Goal: Information Seeking & Learning: Learn about a topic

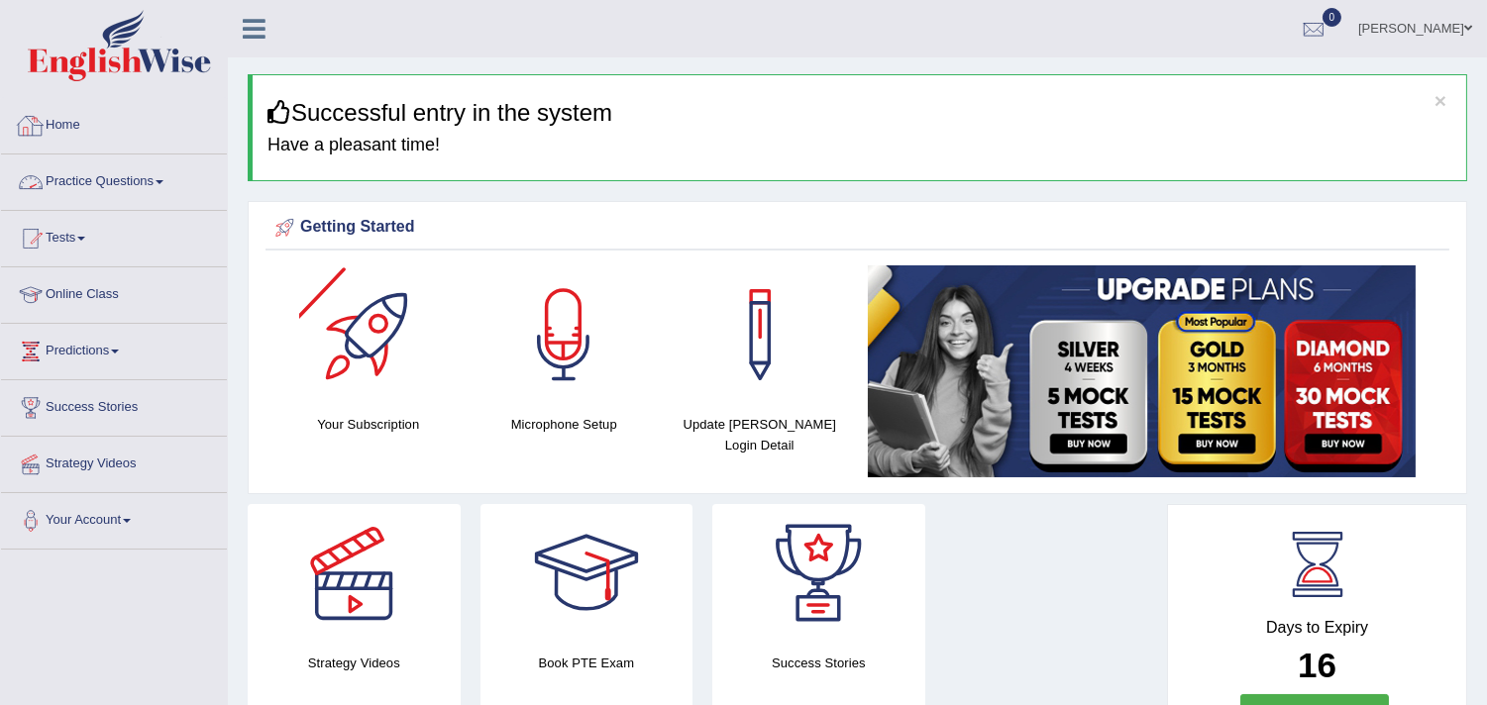
click at [107, 174] on link "Practice Questions" at bounding box center [114, 180] width 226 height 50
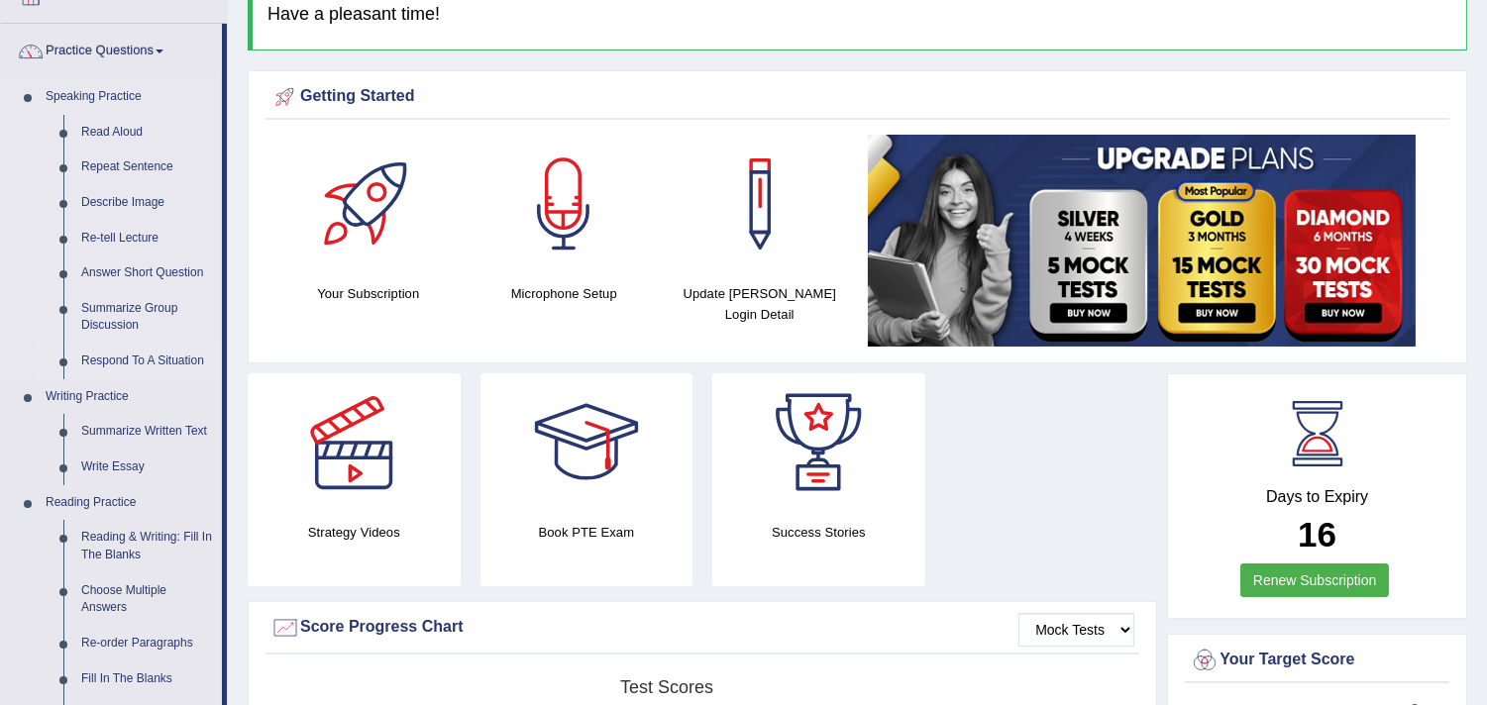
scroll to position [110, 0]
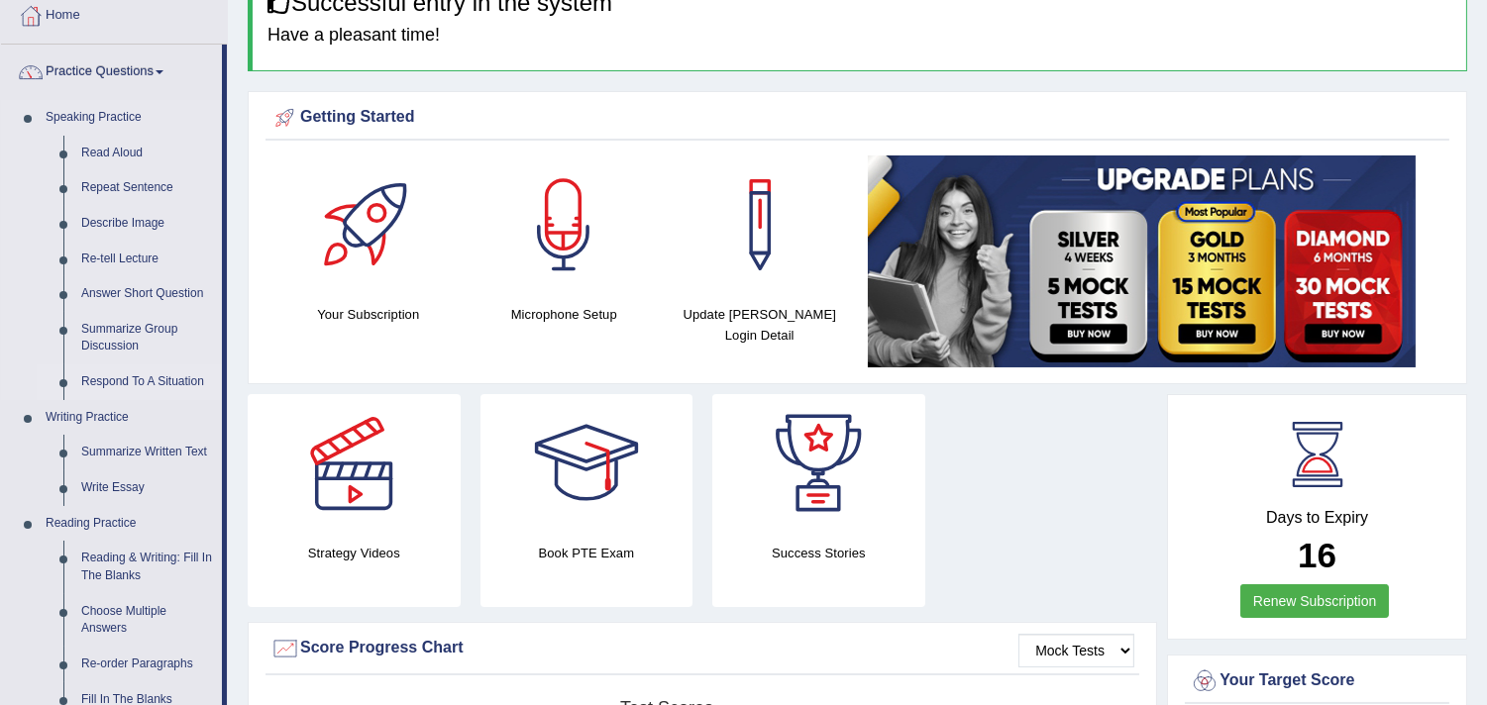
click at [112, 176] on link "Repeat Sentence" at bounding box center [147, 188] width 150 height 36
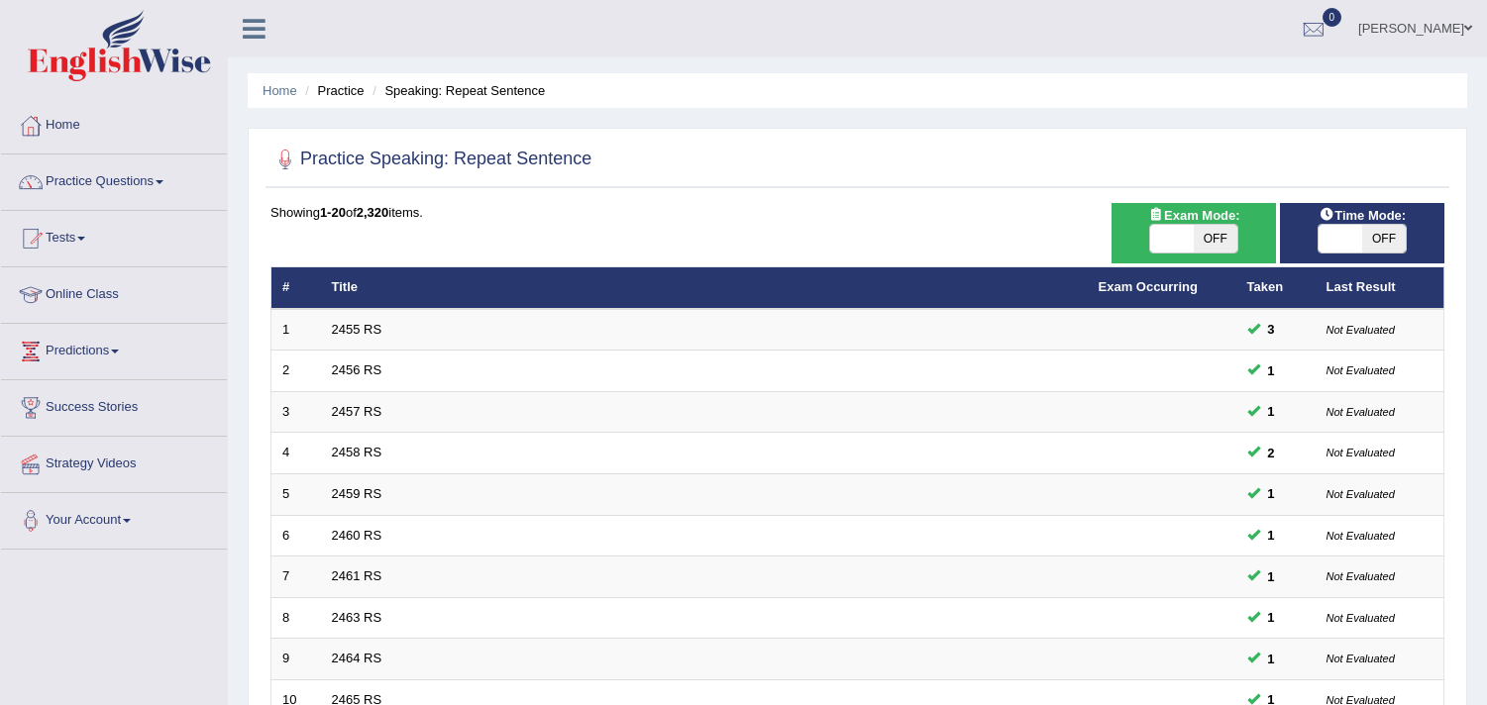
click at [349, 327] on link "2455 RS" at bounding box center [357, 329] width 51 height 15
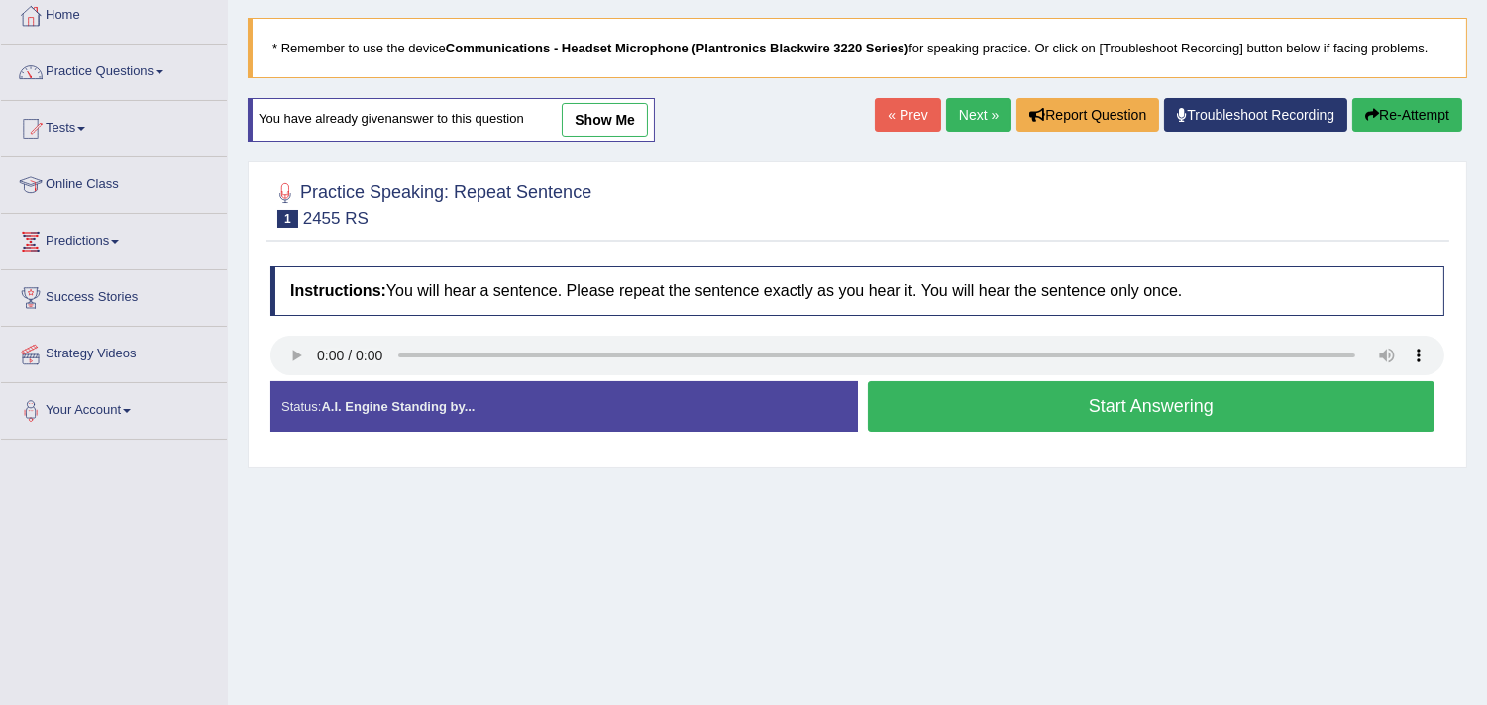
click at [987, 403] on button "Start Answering" at bounding box center [1152, 406] width 568 height 51
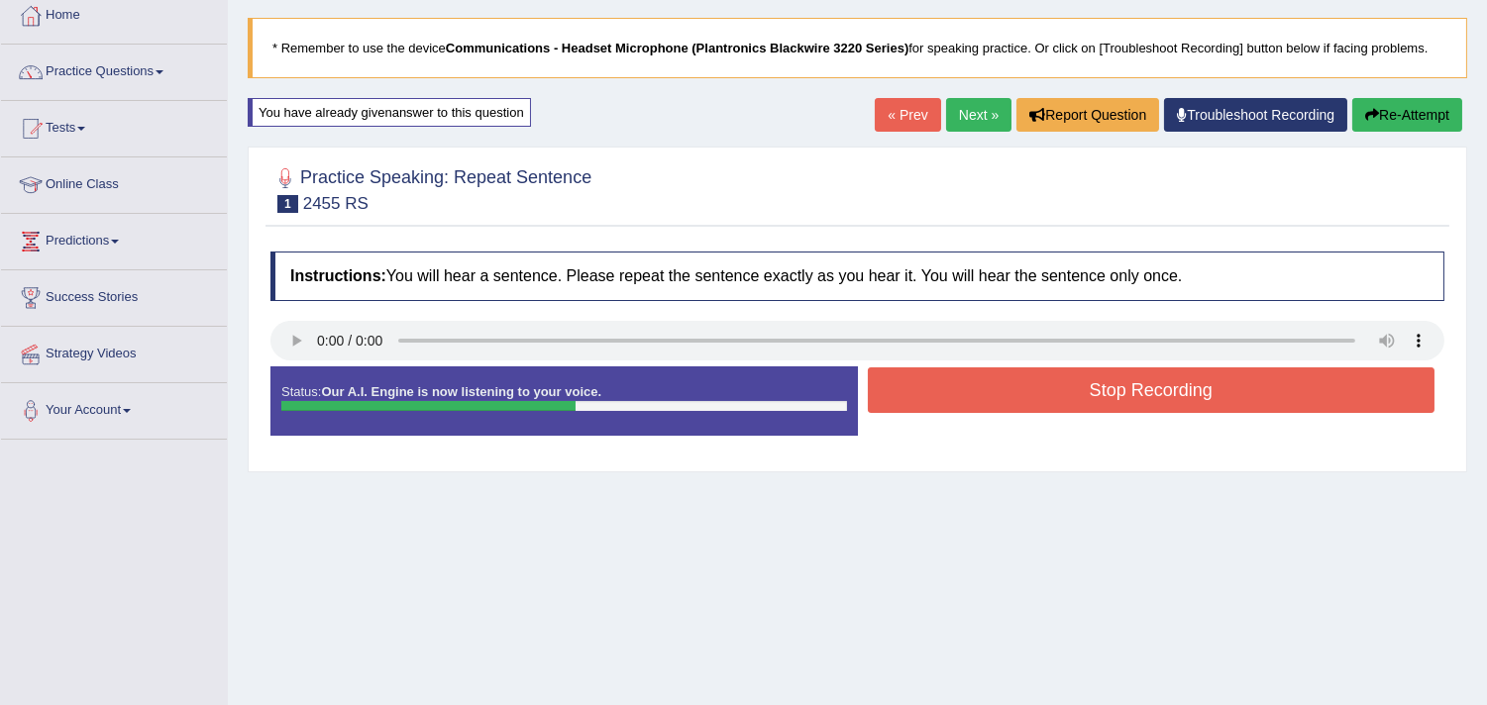
click at [987, 392] on button "Stop Recording" at bounding box center [1152, 391] width 568 height 46
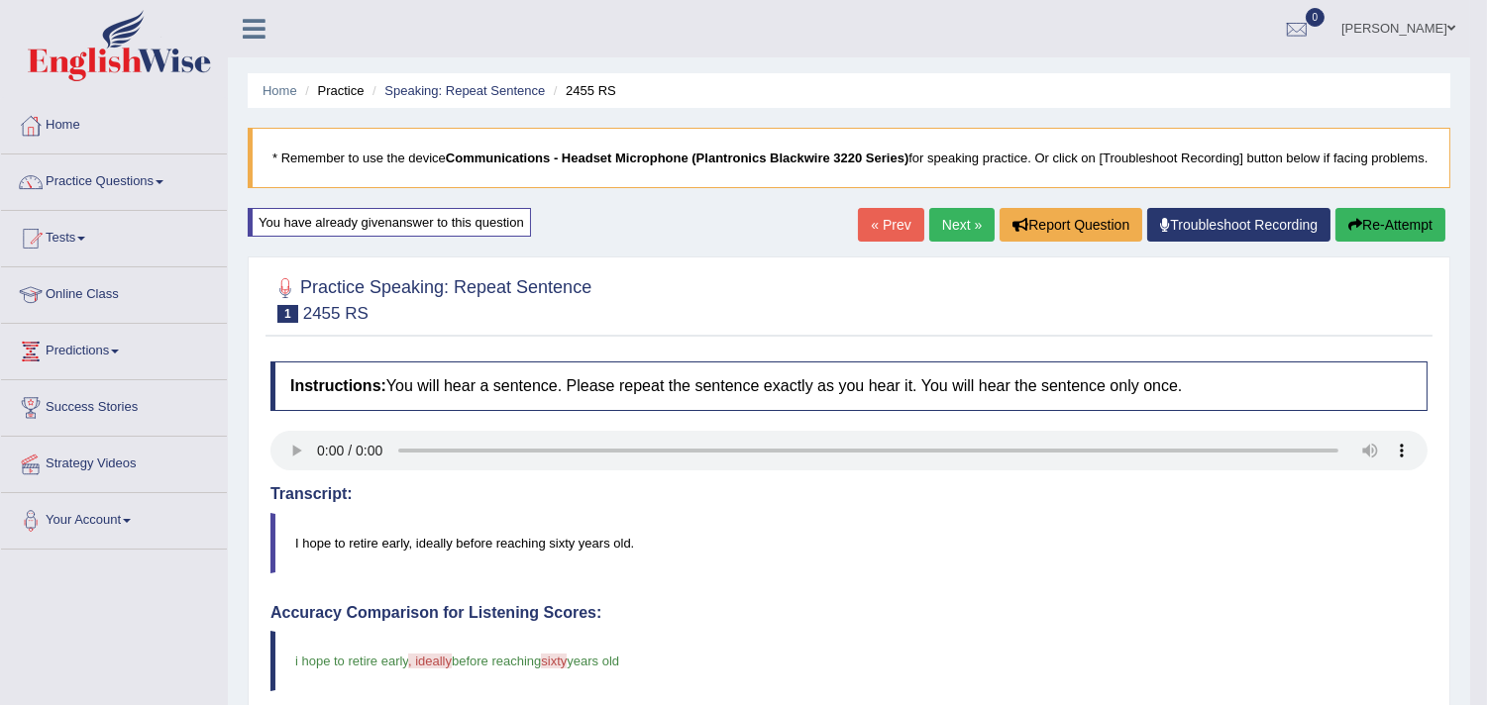
click at [952, 242] on link "Next »" at bounding box center [961, 225] width 65 height 34
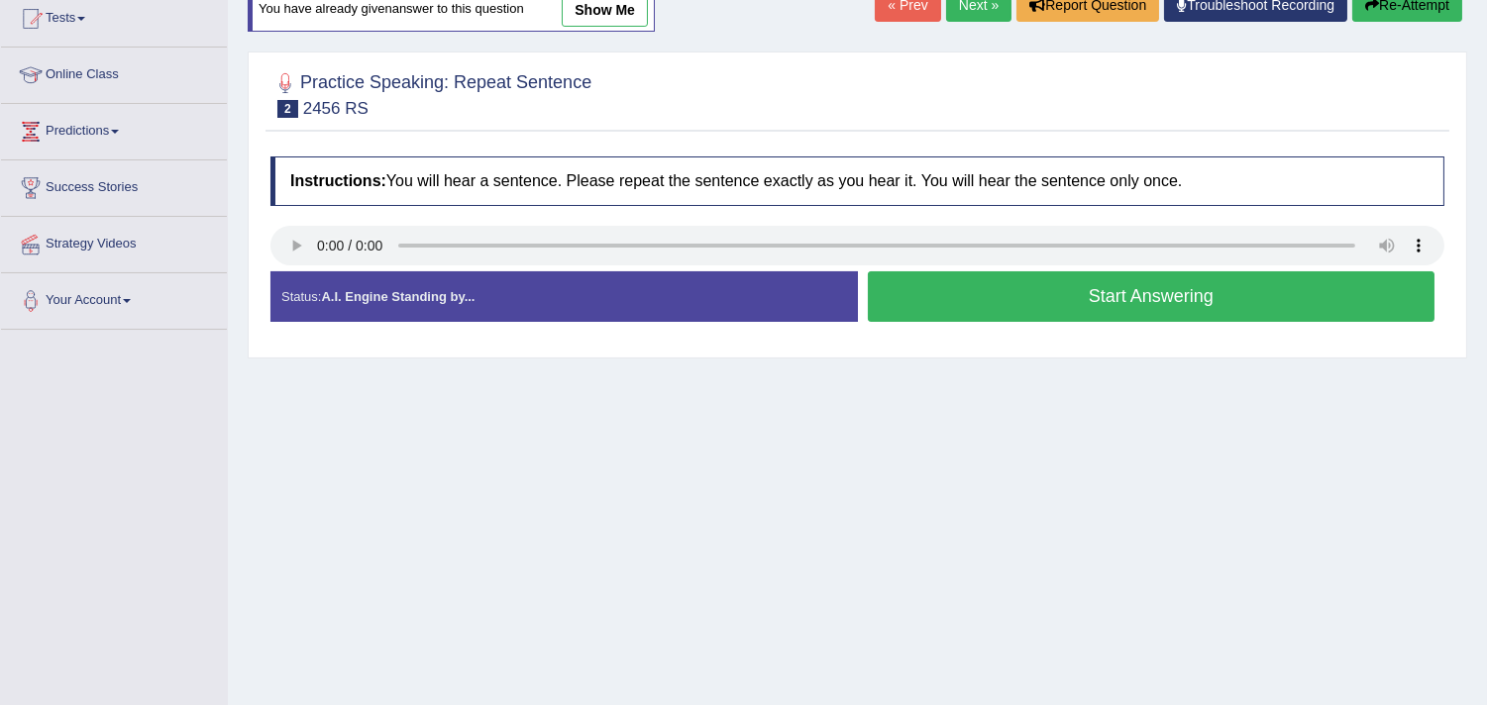
click at [924, 278] on button "Start Answering" at bounding box center [1152, 296] width 568 height 51
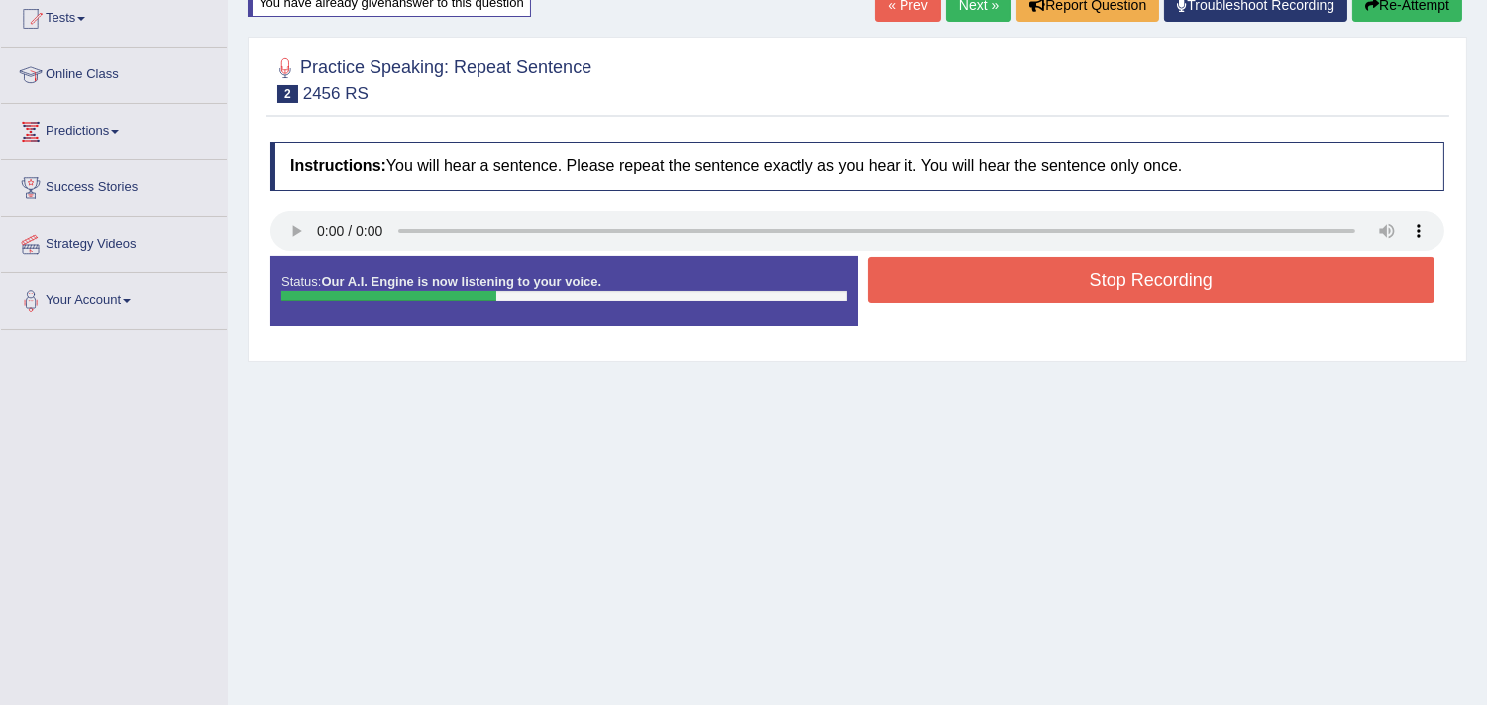
click at [924, 280] on button "Stop Recording" at bounding box center [1152, 281] width 568 height 46
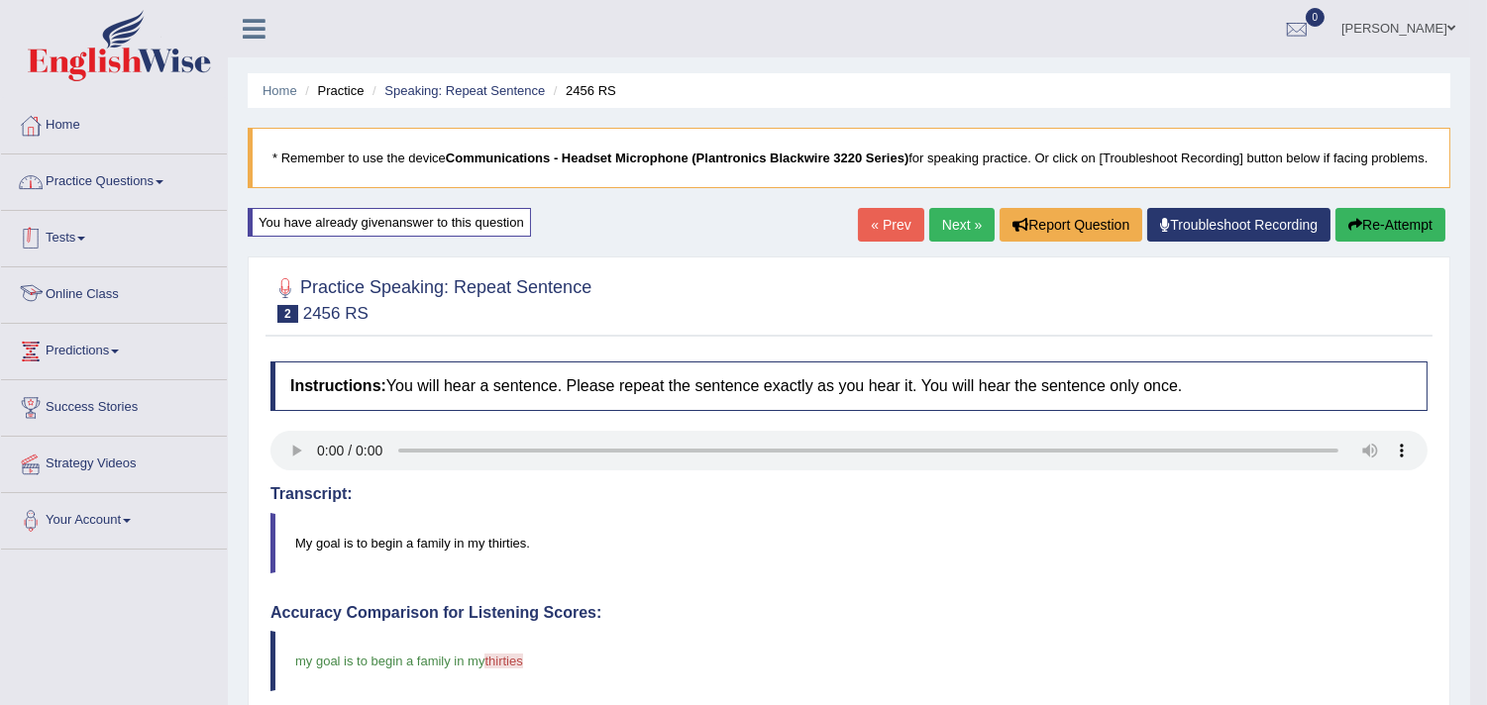
click at [132, 174] on link "Practice Questions" at bounding box center [114, 180] width 226 height 50
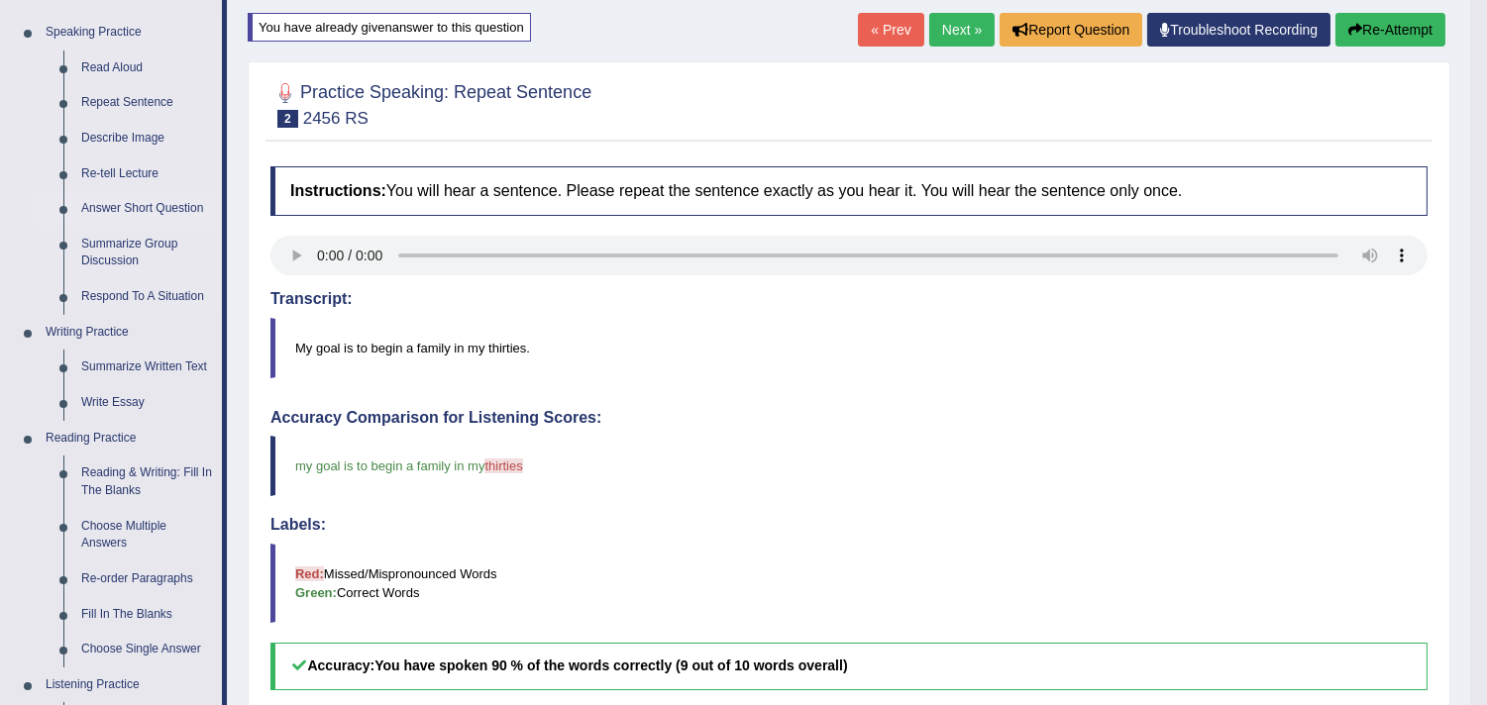
scroll to position [220, 0]
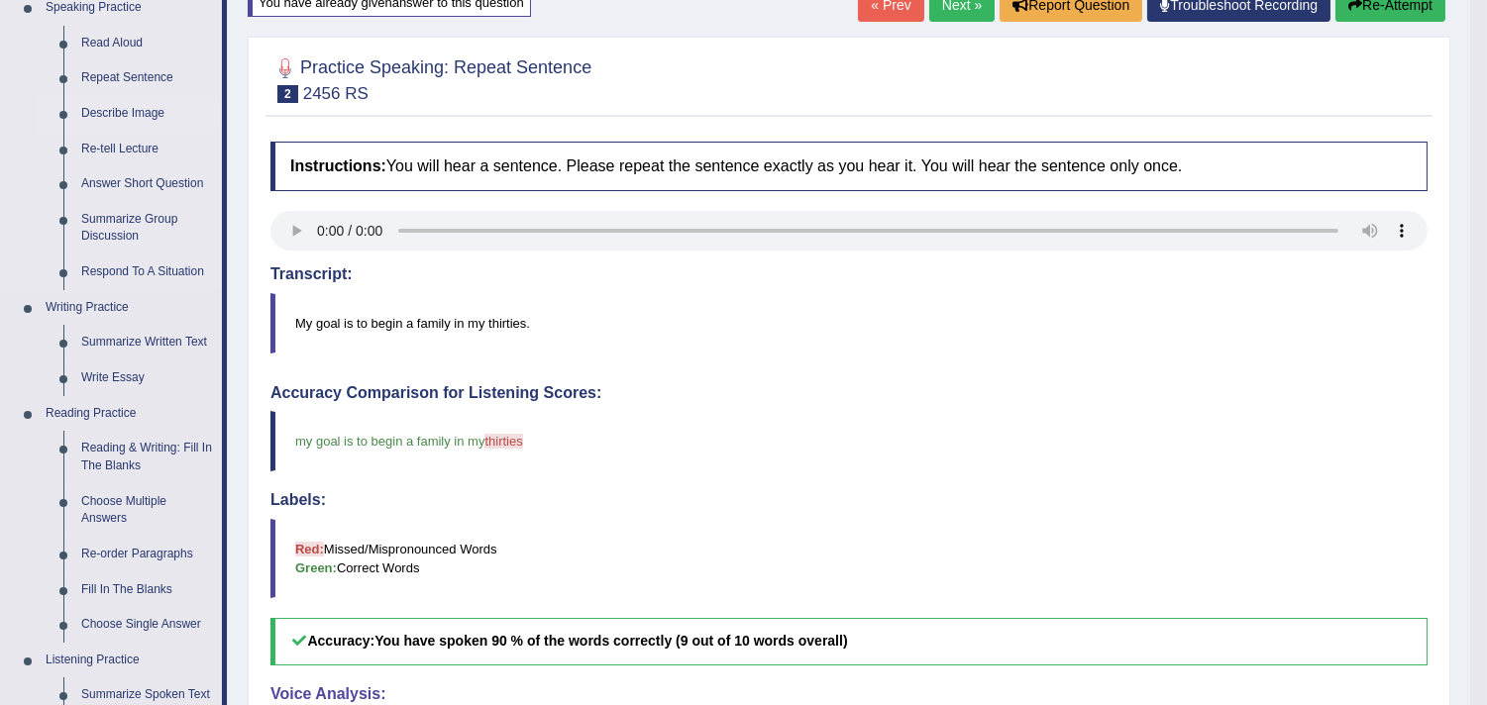
click at [143, 115] on link "Describe Image" at bounding box center [147, 114] width 150 height 36
